Goal: Find specific page/section: Find specific page/section

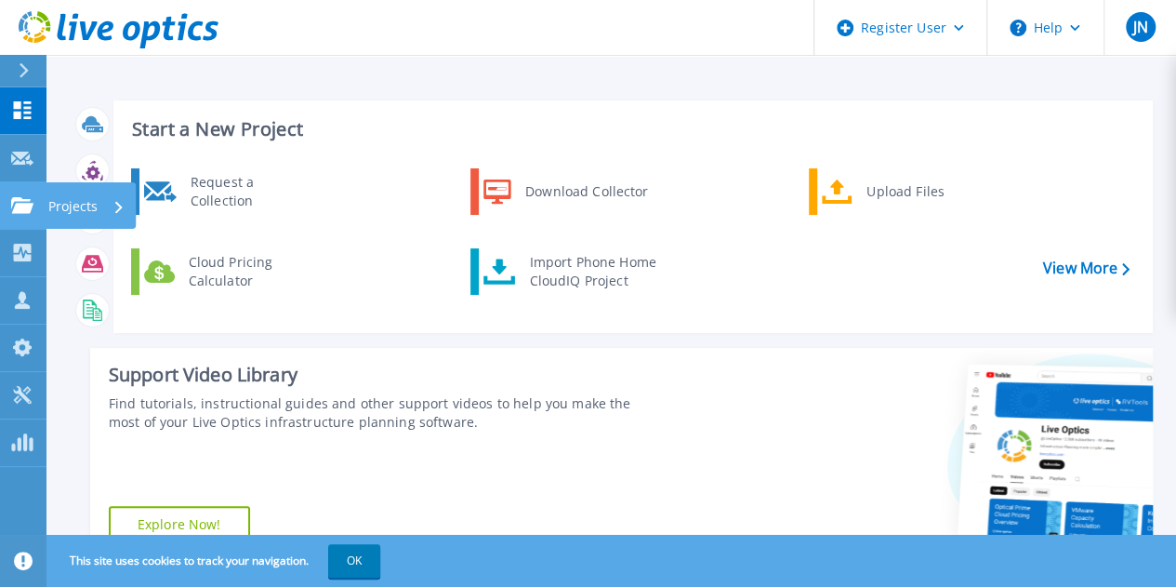
click at [58, 211] on p "Projects" at bounding box center [72, 206] width 49 height 48
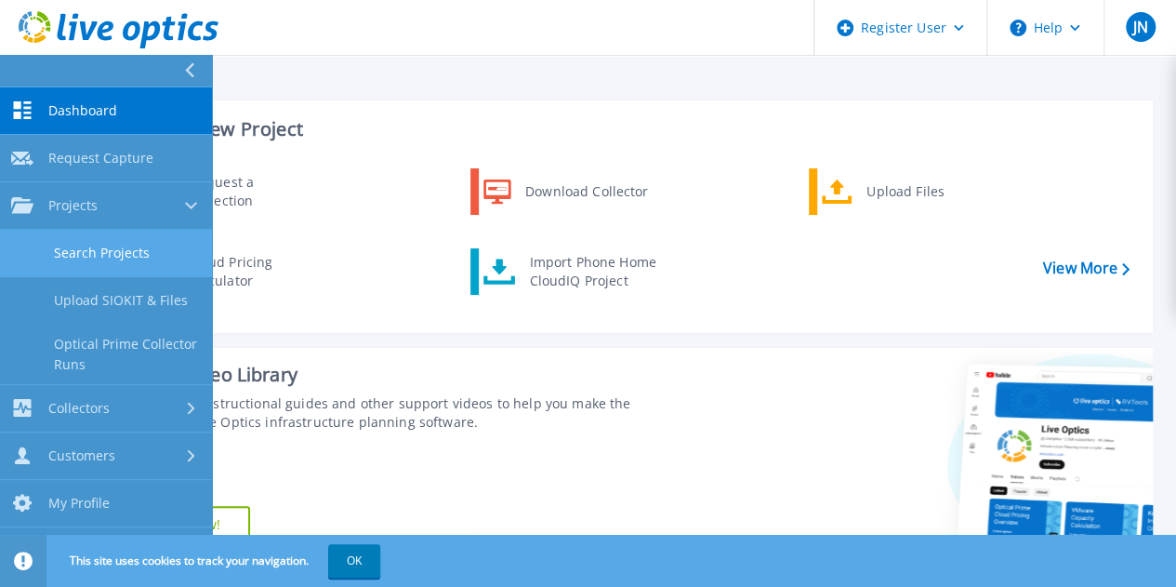
click at [72, 246] on link "Search Projects" at bounding box center [106, 253] width 212 height 47
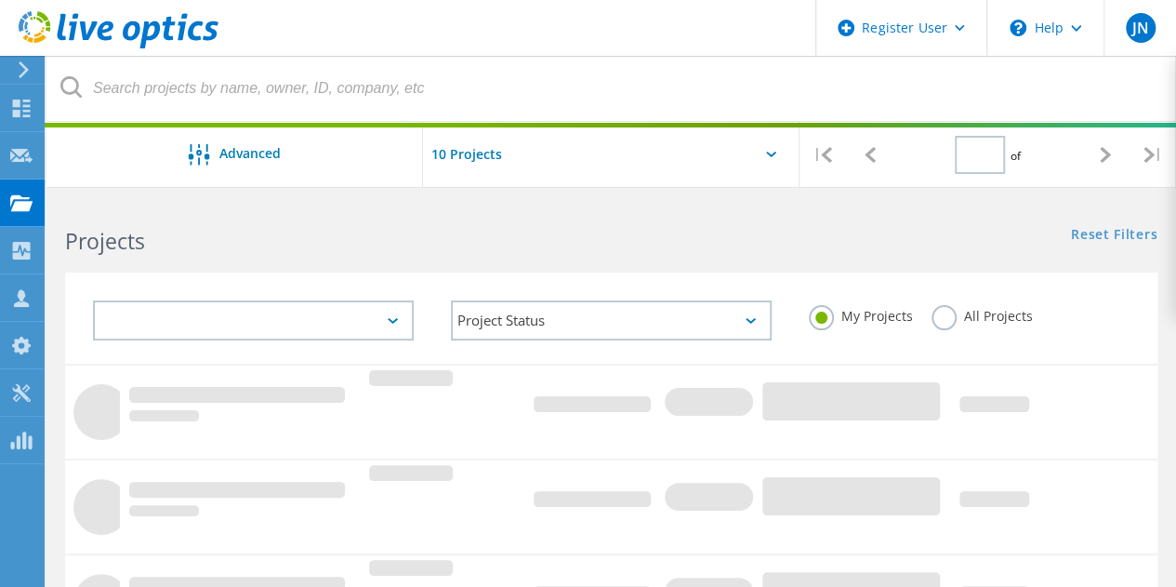
type input "1"
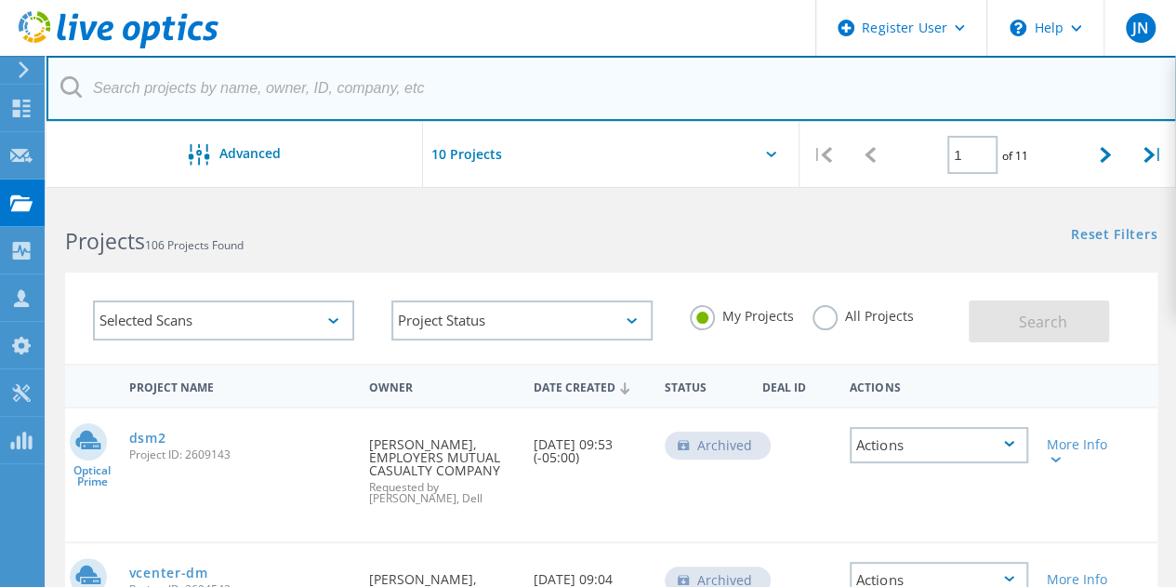
click at [377, 81] on input "text" at bounding box center [611, 88] width 1131 height 65
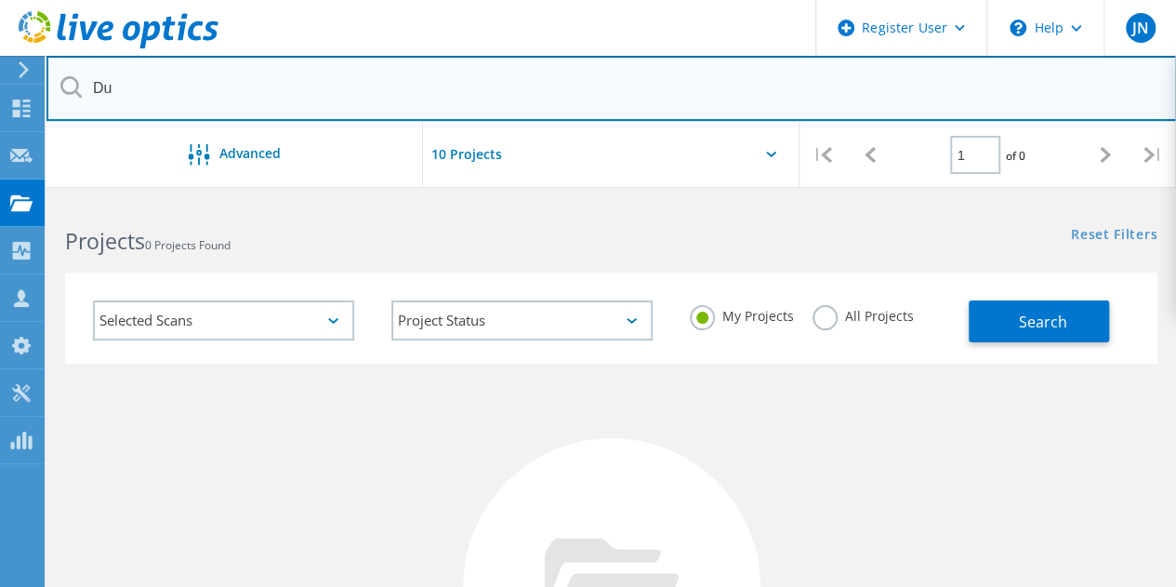
type input "D"
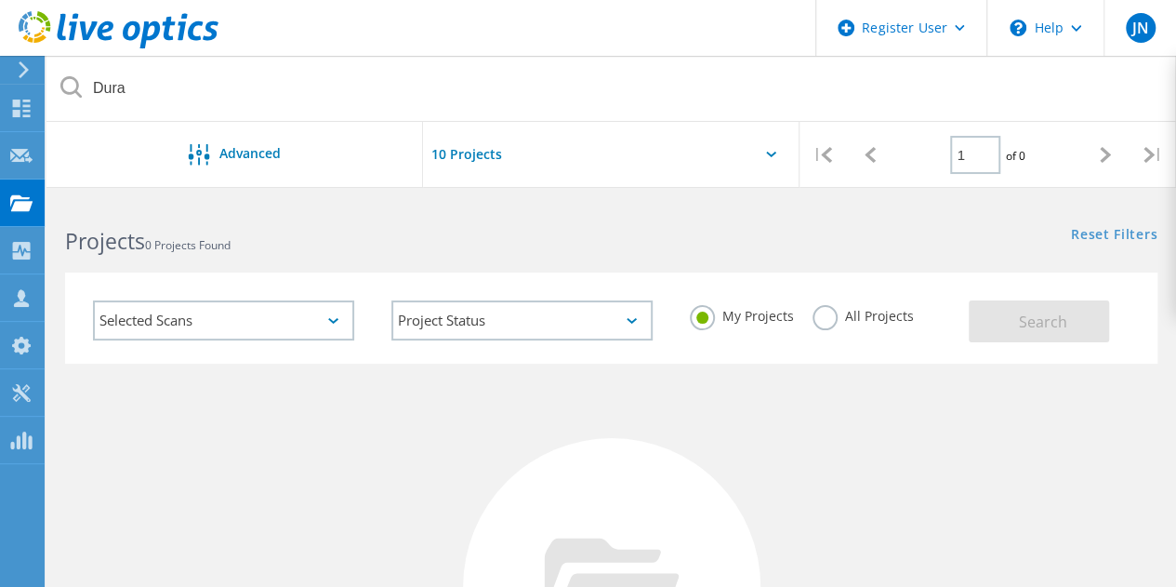
click at [806, 326] on div "My Projects All Projects" at bounding box center [820, 316] width 298 height 69
click at [820, 323] on label "All Projects" at bounding box center [863, 314] width 101 height 18
click at [0, 0] on input "All Projects" at bounding box center [0, 0] width 0 height 0
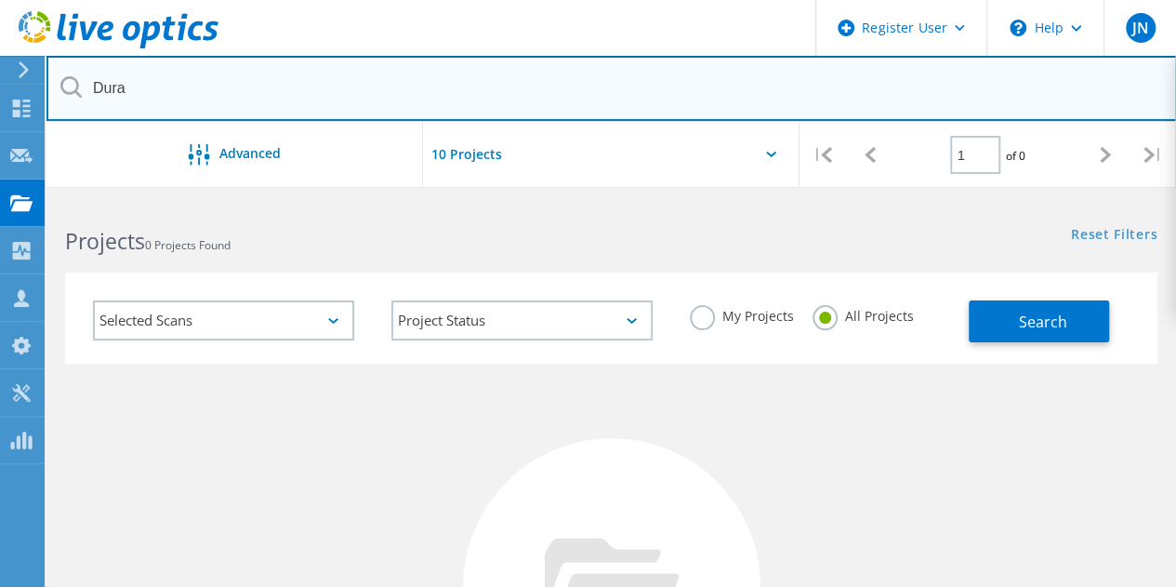
click at [240, 101] on input "Dura" at bounding box center [611, 88] width 1131 height 65
type input "Duracell"
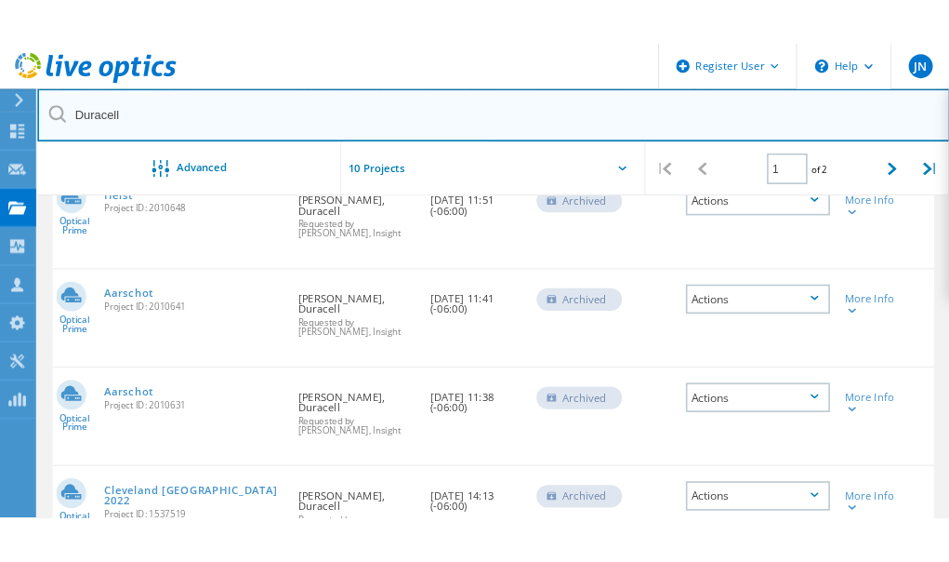
scroll to position [977, 0]
